Goal: Information Seeking & Learning: Learn about a topic

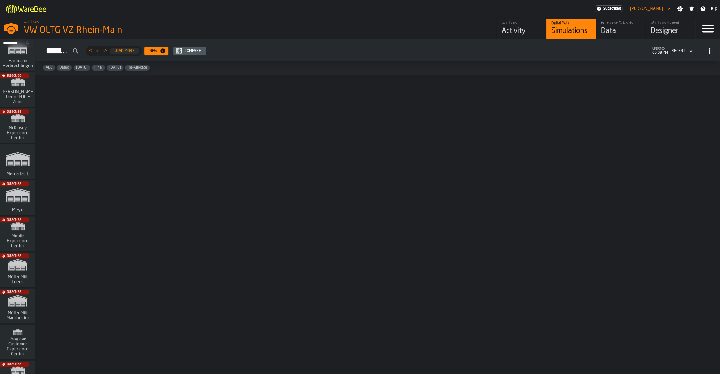
scroll to position [231, 0]
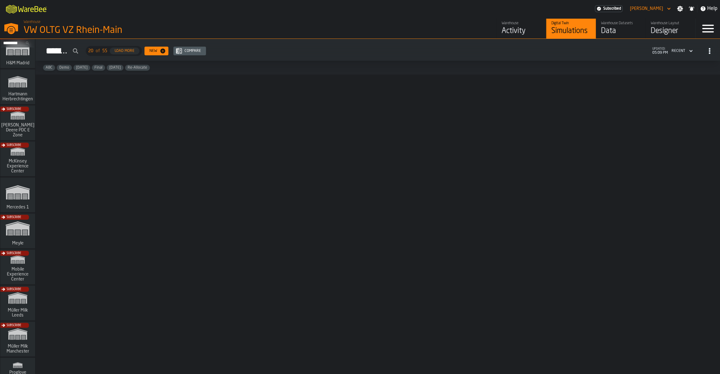
click at [27, 128] on div "Subscribe" at bounding box center [16, 125] width 35 height 36
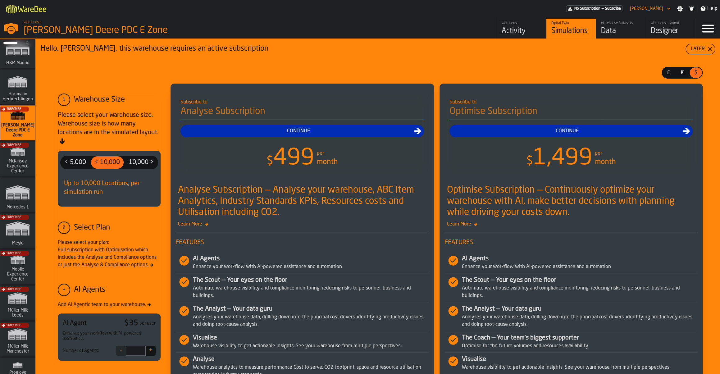
click at [519, 23] on div "Warehouse" at bounding box center [521, 23] width 39 height 4
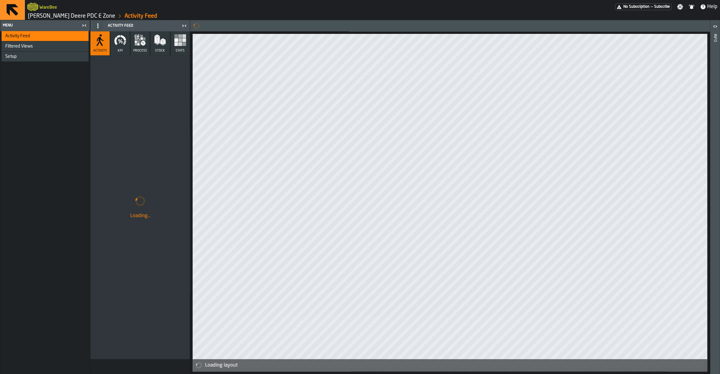
click at [115, 49] on button "KPI" at bounding box center [119, 43] width 19 height 24
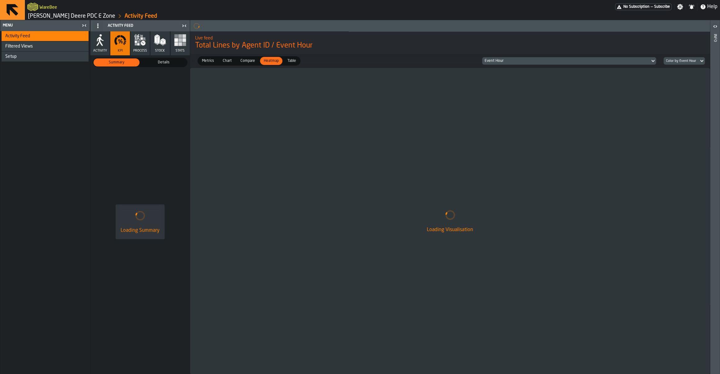
click at [20, 56] on div "Setup" at bounding box center [45, 56] width 81 height 5
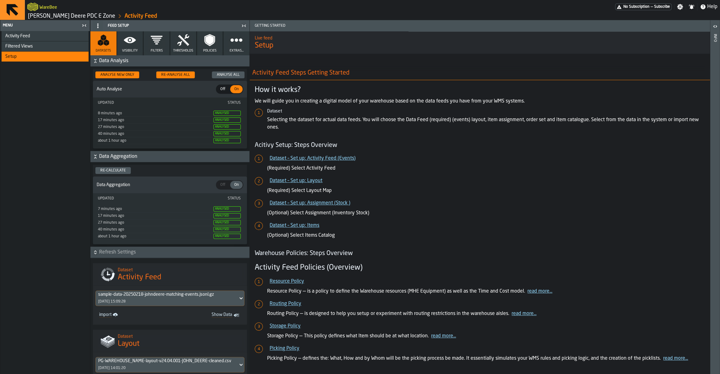
click at [136, 42] on icon "button" at bounding box center [130, 40] width 12 height 12
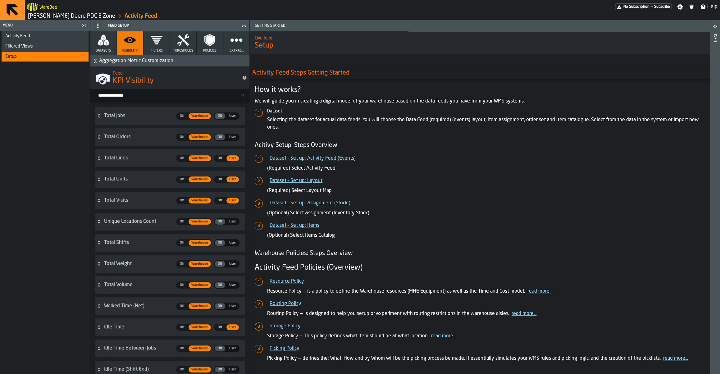
click at [107, 118] on div "Total Jobs" at bounding box center [138, 115] width 68 height 7
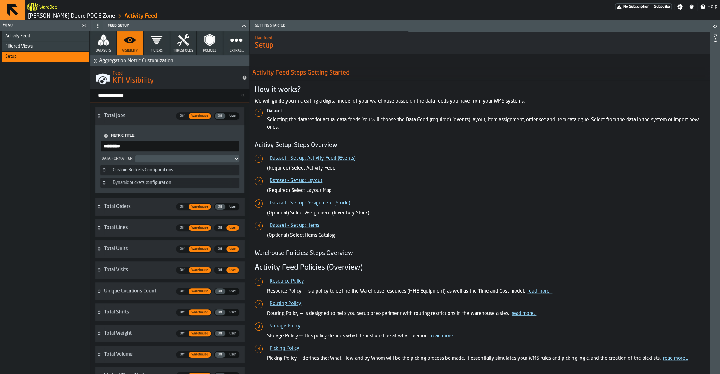
click at [18, 40] on div "Activity Feed" at bounding box center [45, 36] width 87 height 10
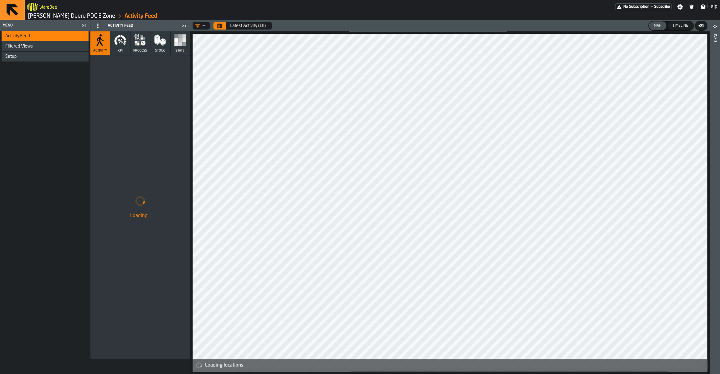
click at [111, 53] on button "KPI" at bounding box center [119, 43] width 19 height 24
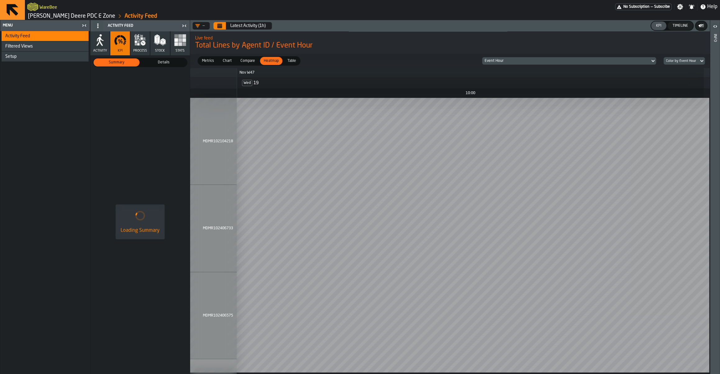
click at [180, 52] on span "Stats" at bounding box center [179, 51] width 9 height 4
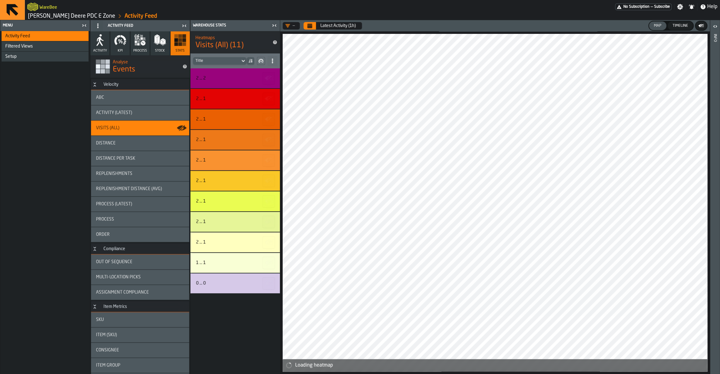
click at [163, 39] on polygon "button" at bounding box center [162, 39] width 4 height 2
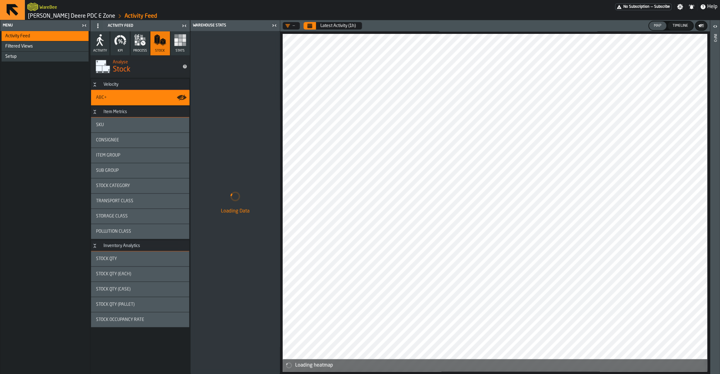
click at [142, 44] on icon "button" at bounding box center [143, 43] width 5 height 5
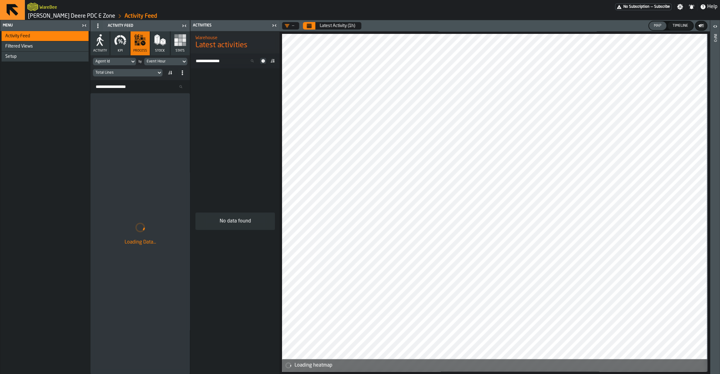
click at [121, 47] on button "KPI" at bounding box center [119, 43] width 19 height 24
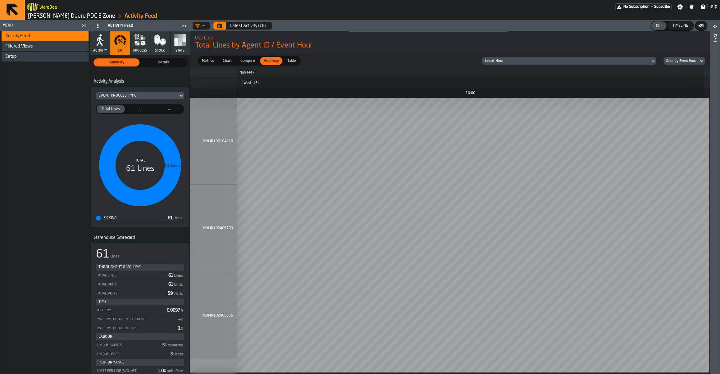
click at [175, 41] on rect "button" at bounding box center [176, 40] width 4 height 4
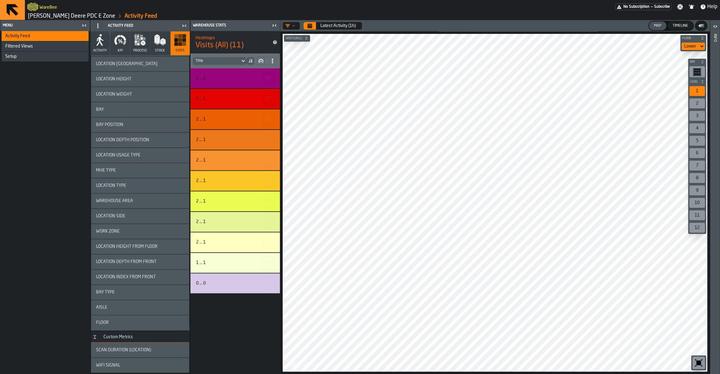
scroll to position [841, 0]
